Goal: Information Seeking & Learning: Learn about a topic

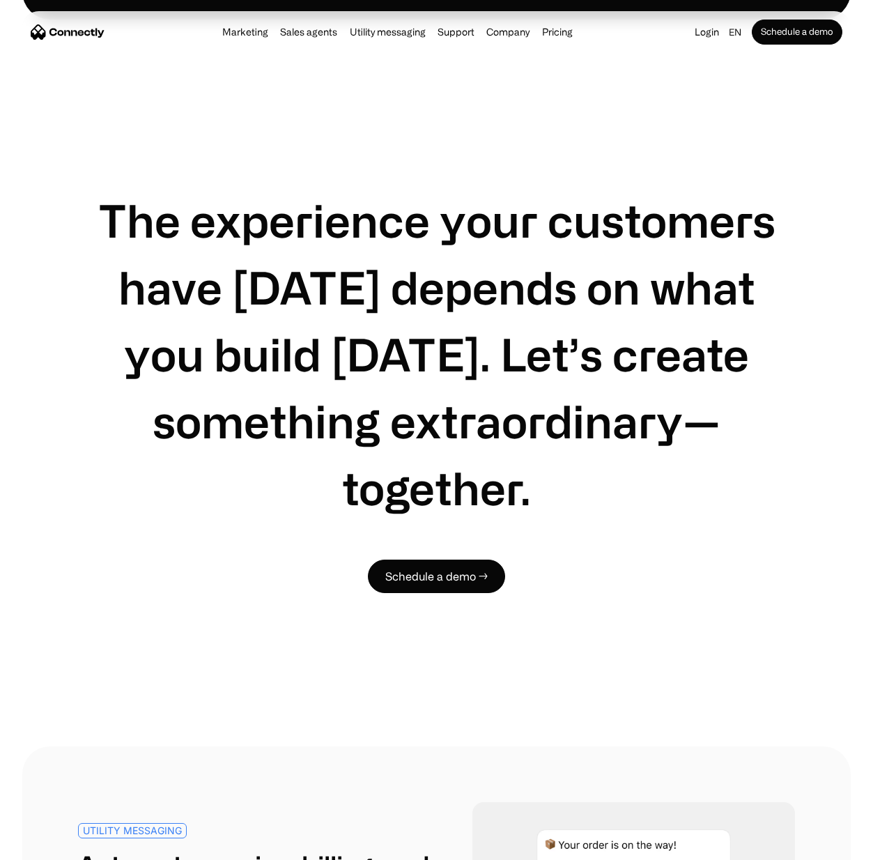
scroll to position [4712, 0]
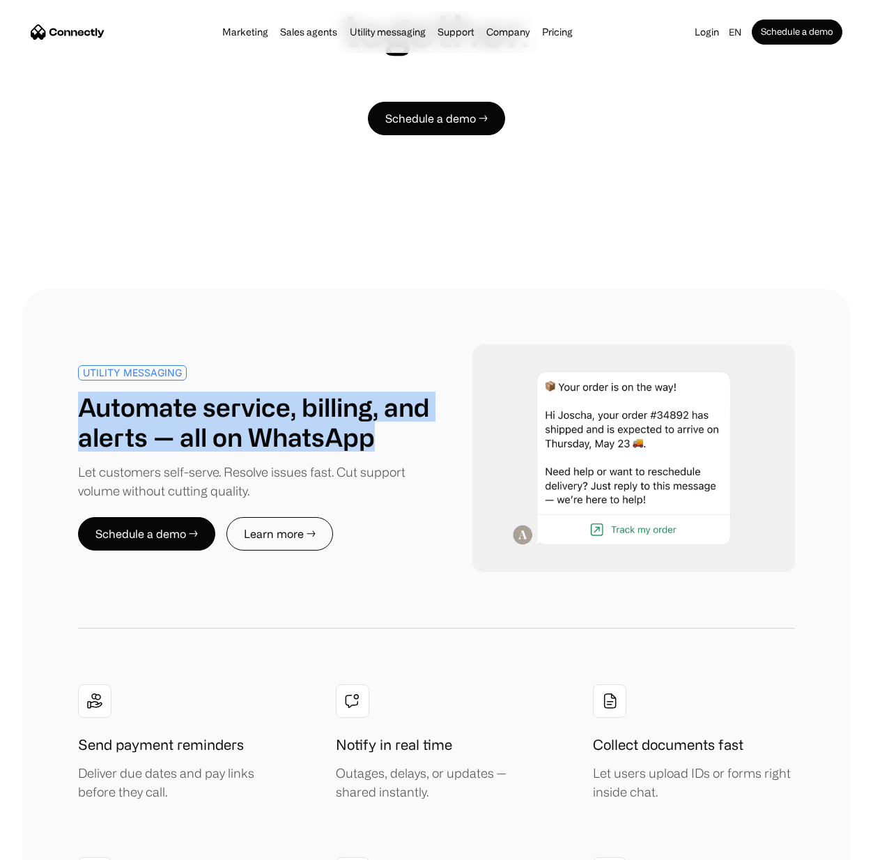
drag, startPoint x: 79, startPoint y: 419, endPoint x: 439, endPoint y: 450, distance: 361.1
click at [439, 450] on div "UTILITY MESSAGING Automate service, billing, and alerts — all on WhatsApp Let c…" at bounding box center [436, 458] width 717 height 228
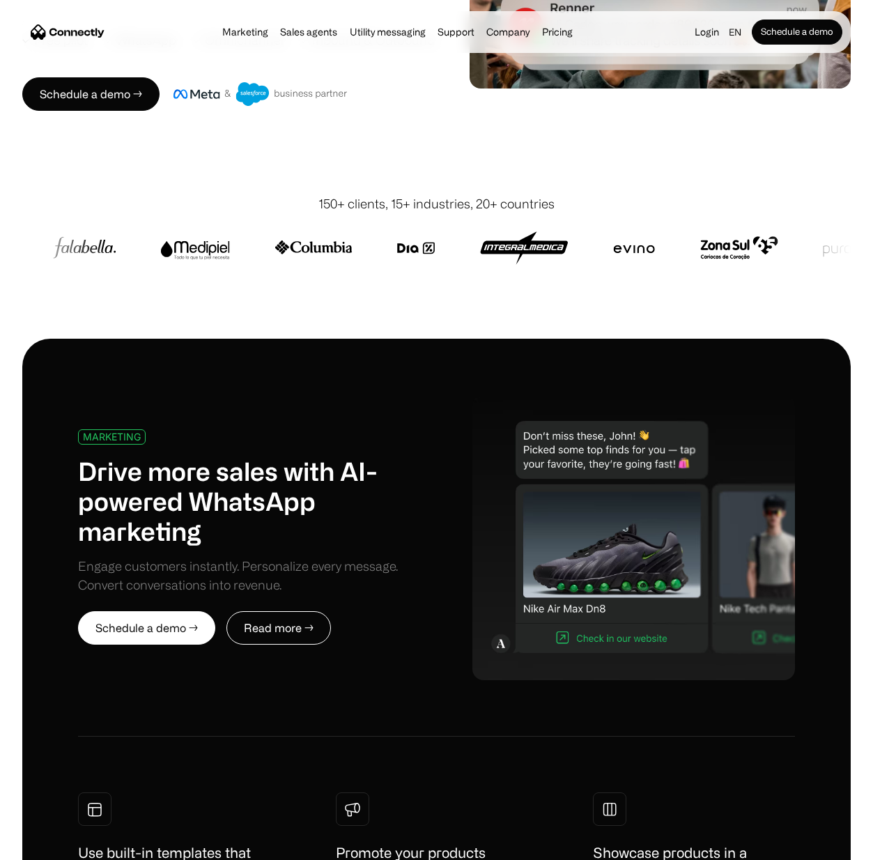
scroll to position [0, 0]
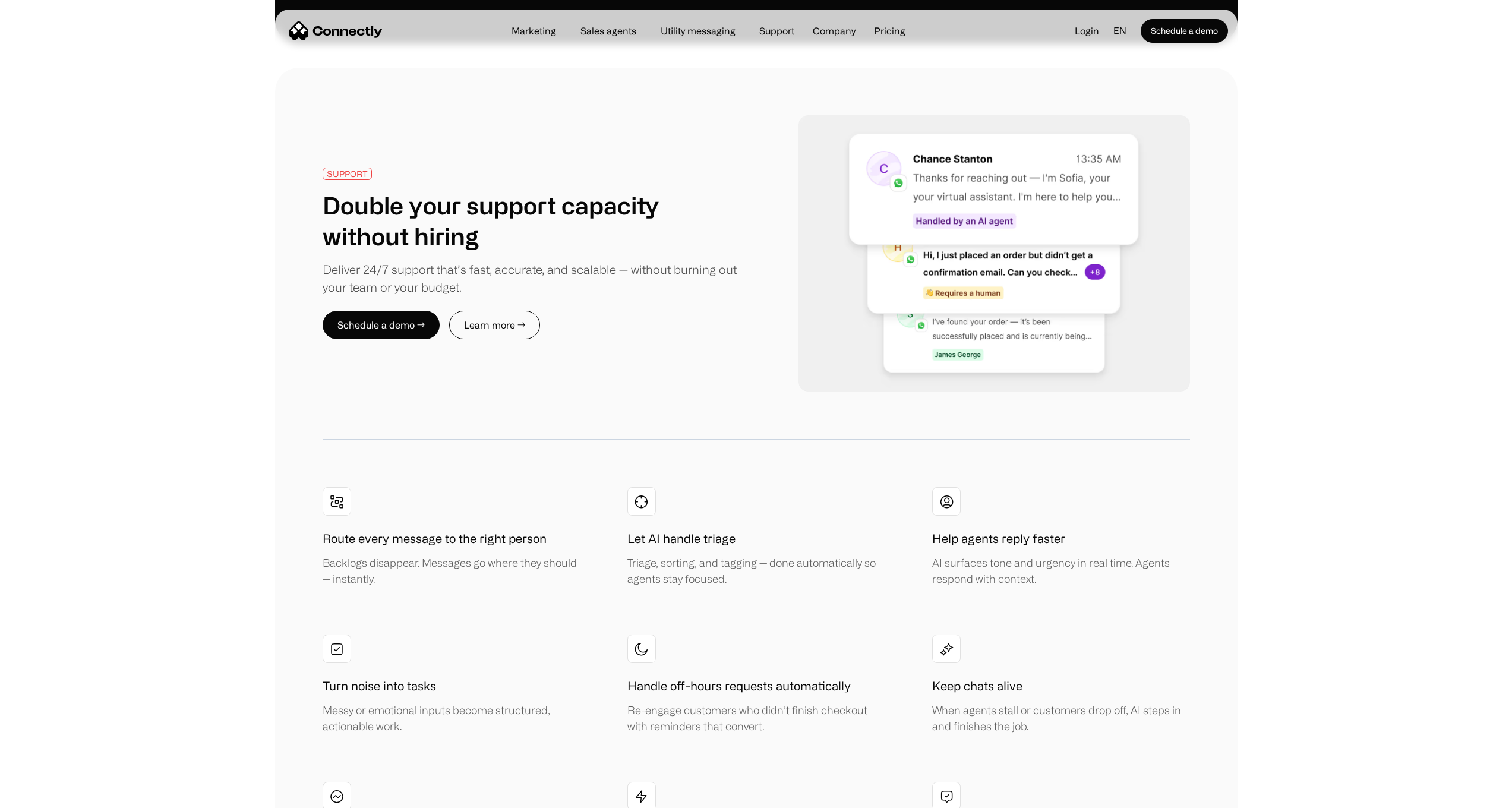
scroll to position [1190, 0]
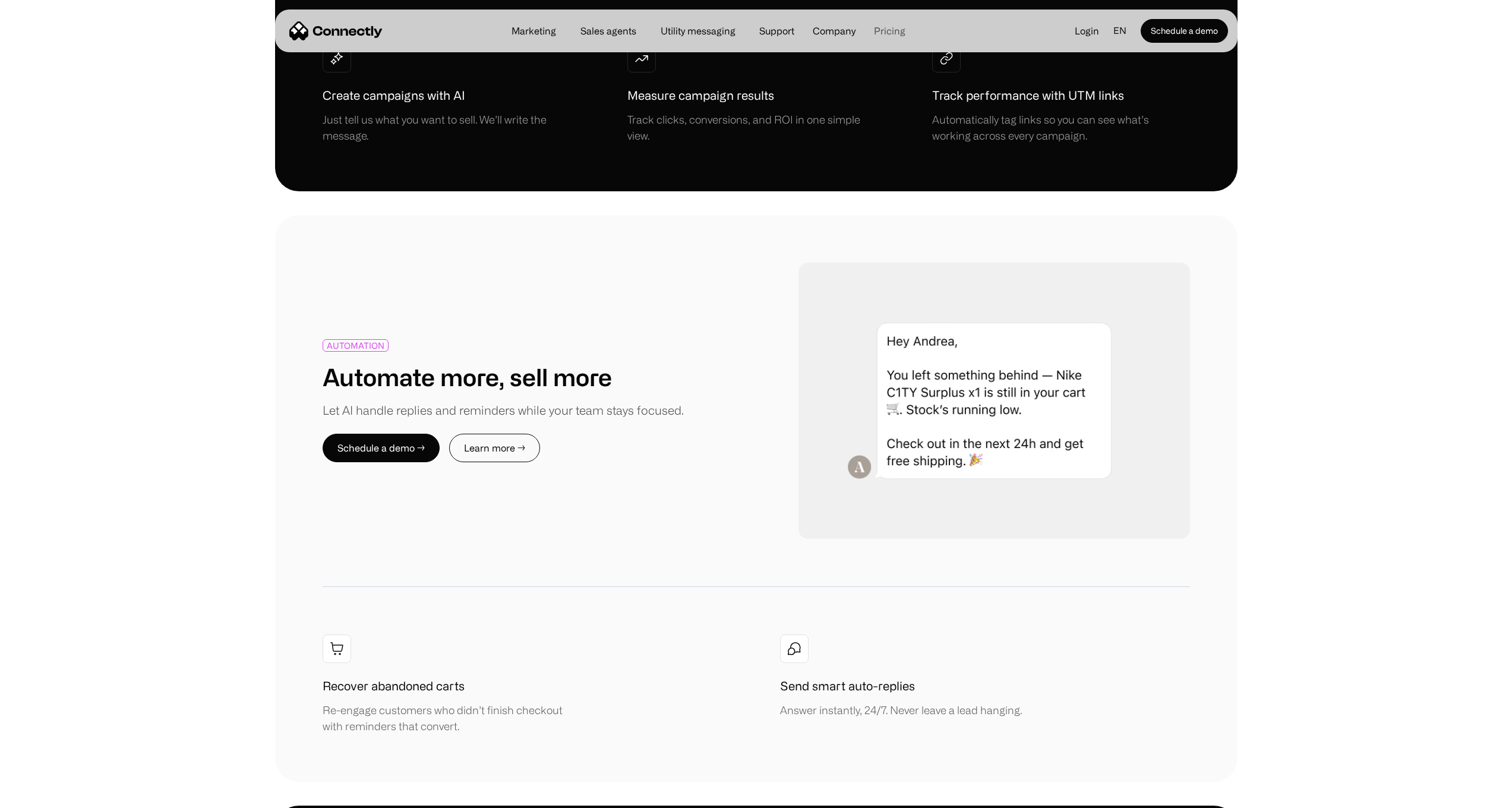
click at [892, 31] on link "Pricing" at bounding box center [889, 31] width 50 height 9
